Goal: Task Accomplishment & Management: Use online tool/utility

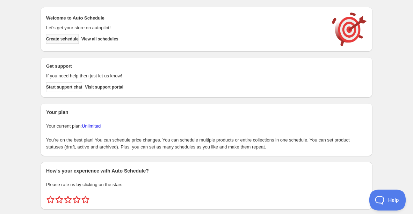
click at [77, 42] on button "Create schedule" at bounding box center [62, 39] width 32 height 10
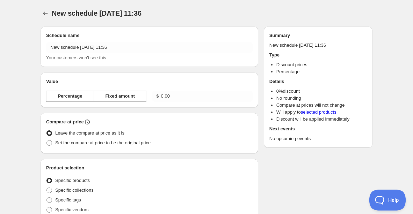
radio input "true"
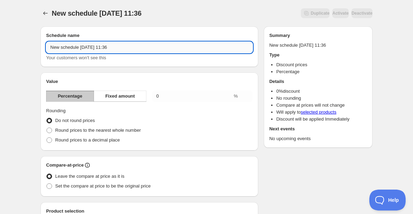
click at [116, 47] on input "New schedule [DATE] 11:36" at bounding box center [149, 47] width 206 height 11
type input "30% Sale Accessories"
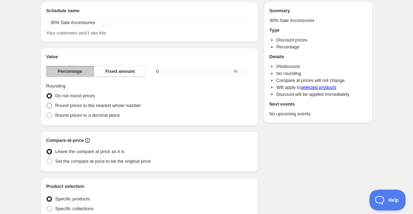
click at [69, 105] on span "Round prices to the nearest whole number" at bounding box center [98, 105] width 86 height 5
click at [47, 103] on input "Round prices to the nearest whole number" at bounding box center [46, 103] width 0 height 0
radio input "true"
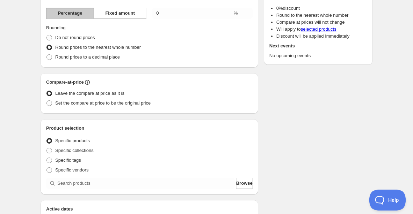
scroll to position [86, 0]
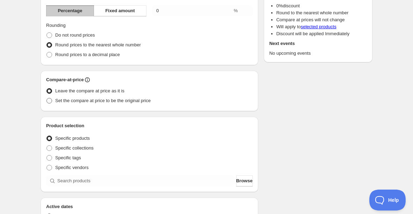
click at [68, 102] on span "Set the compare at price to be the original price" at bounding box center [102, 100] width 95 height 5
click at [47, 98] on input "Set the compare at price to be the original price" at bounding box center [46, 98] width 0 height 0
radio input "true"
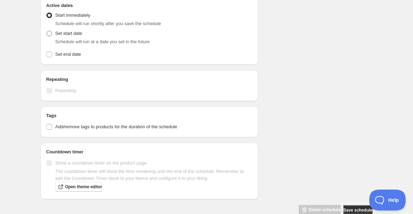
scroll to position [302, 0]
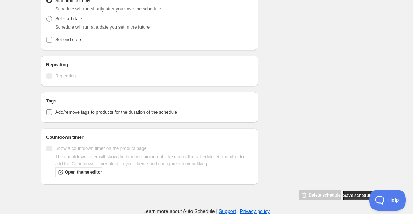
click at [70, 109] on span "Add/remove tags to products for the duration of the schedule" at bounding box center [116, 112] width 122 height 7
click at [52, 110] on input "Add/remove tags to products for the duration of the schedule" at bounding box center [49, 113] width 6 height 6
checkbox input "true"
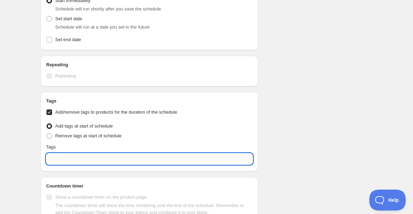
click at [64, 156] on input "text" at bounding box center [149, 159] width 206 height 11
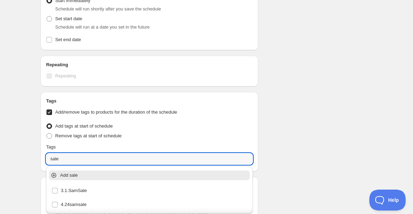
click at [69, 176] on p "Add sale" at bounding box center [154, 175] width 188 height 7
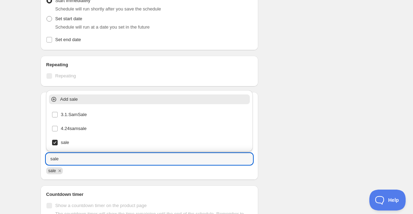
type input "sale"
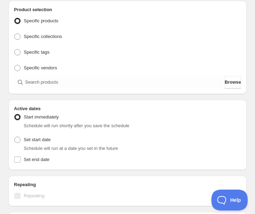
scroll to position [230, 0]
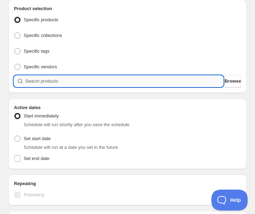
click at [55, 81] on input "search" at bounding box center [124, 81] width 198 height 11
type input "a"
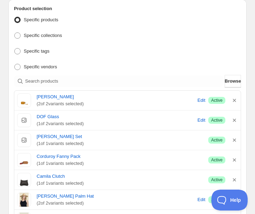
click at [8, 148] on div "Product selection Entity type Specific products Specific collections Specific t…" at bounding box center [127, 128] width 238 height 256
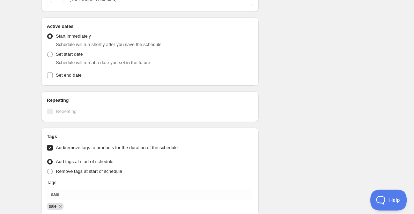
scroll to position [410, 0]
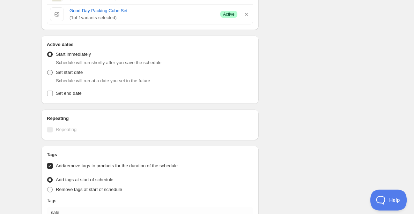
click at [73, 73] on span "Set start date" at bounding box center [69, 72] width 27 height 5
click at [47, 70] on input "Set start date" at bounding box center [47, 70] width 0 height 0
radio input "true"
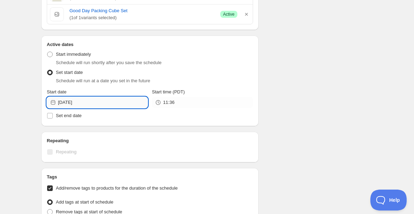
click at [87, 100] on input "[DATE]" at bounding box center [103, 102] width 90 height 11
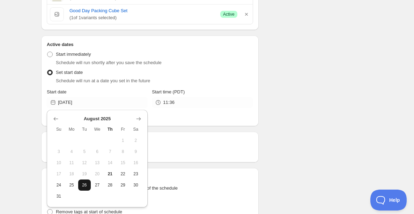
click at [83, 188] on button "26" at bounding box center [84, 185] width 13 height 11
type input "[DATE]"
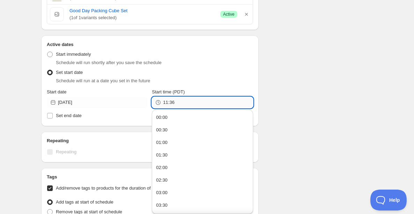
click at [191, 103] on input "11:36" at bounding box center [208, 102] width 90 height 11
type input "11:55"
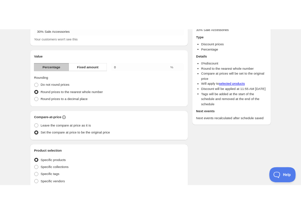
scroll to position [46, 0]
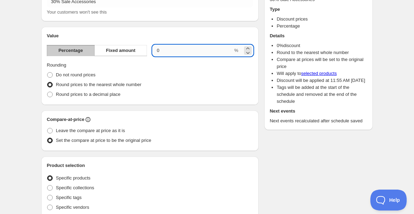
click at [189, 46] on input "0.00" at bounding box center [193, 50] width 80 height 11
type input "30"
click at [208, 87] on div "Round prices to the nearest whole number" at bounding box center [150, 85] width 206 height 10
